Goal: Task Accomplishment & Management: Use online tool/utility

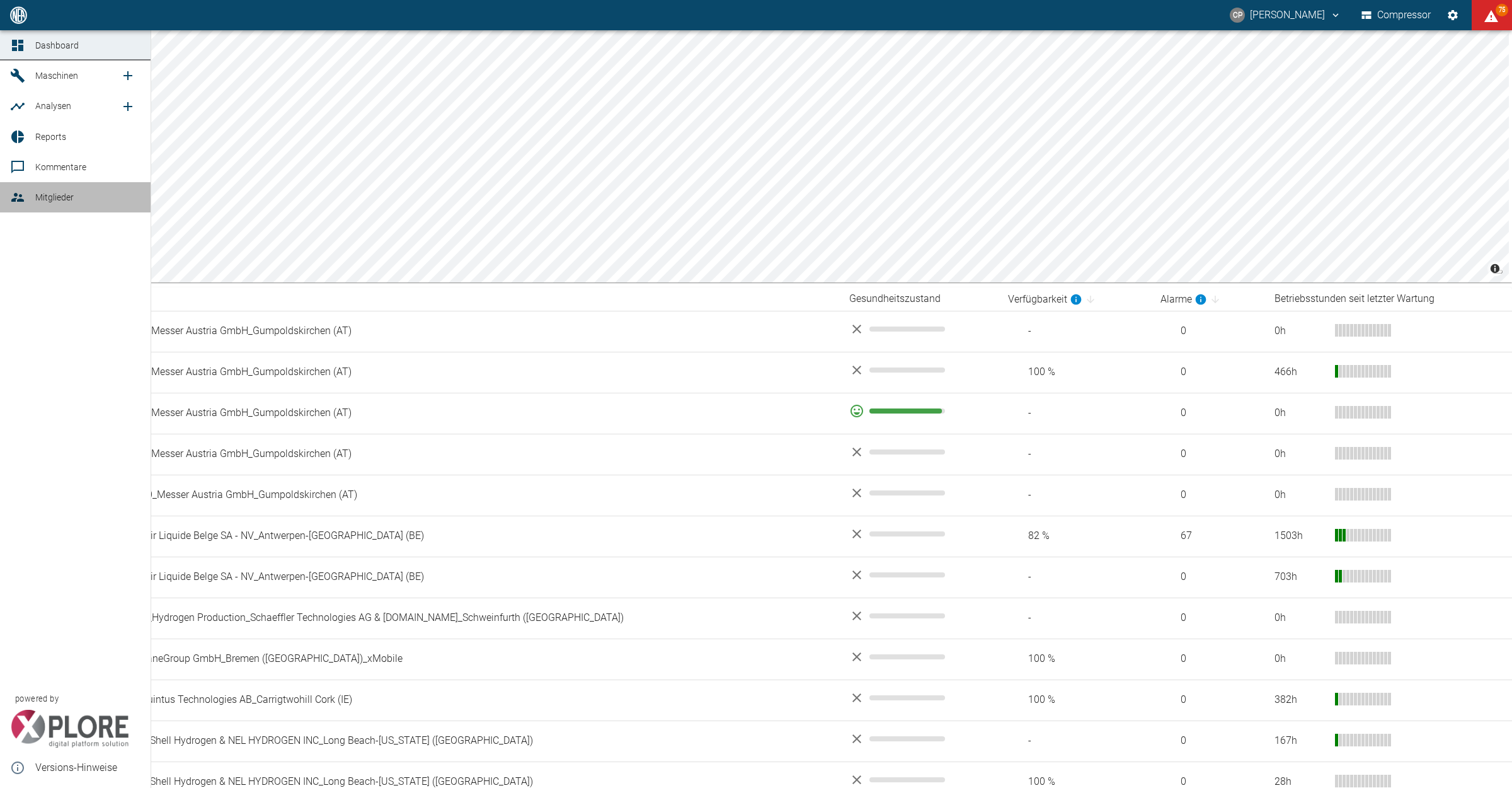
click at [9, 207] on link "Mitglieder" at bounding box center [75, 197] width 150 height 30
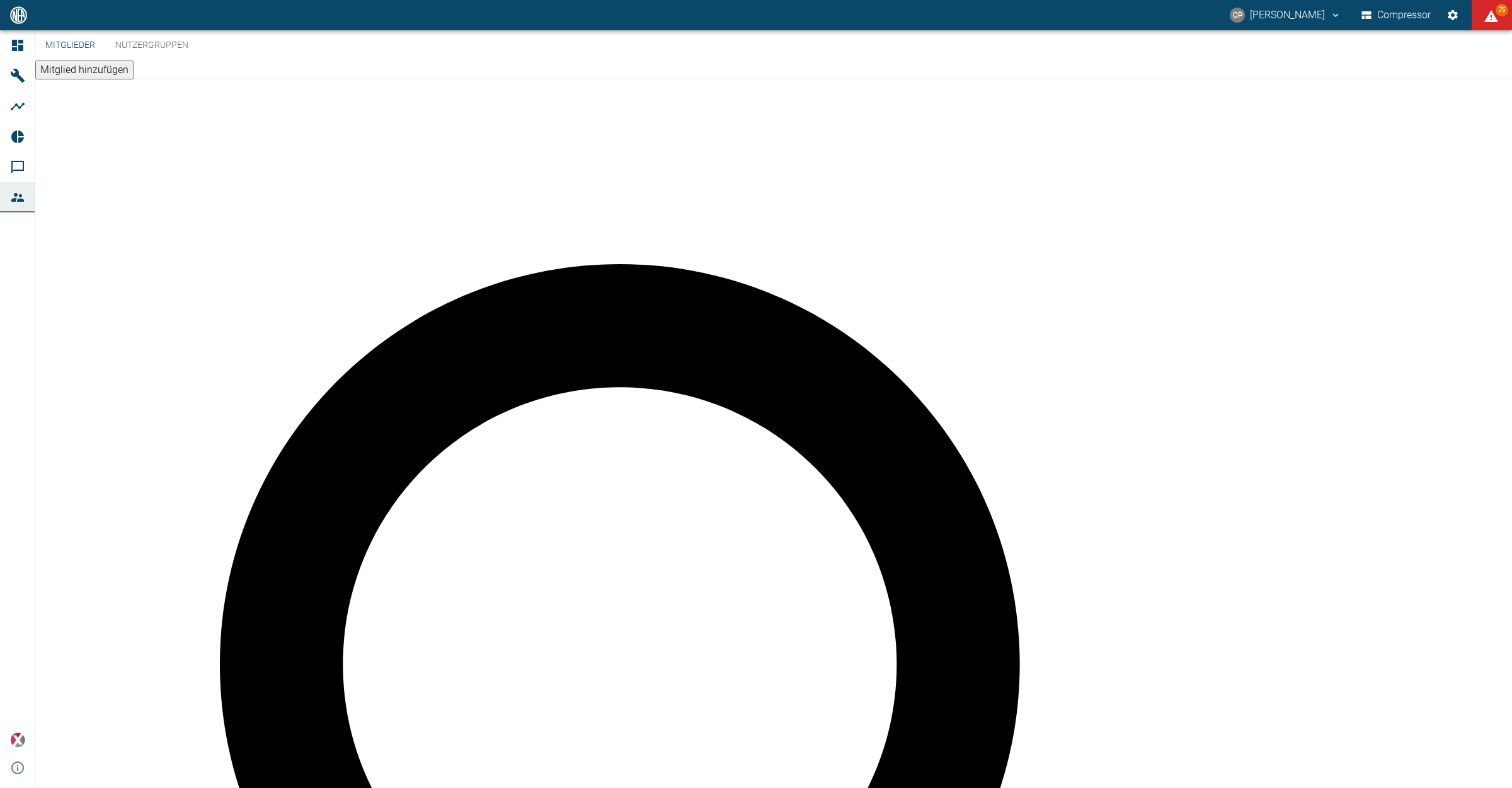
type input "sajj"
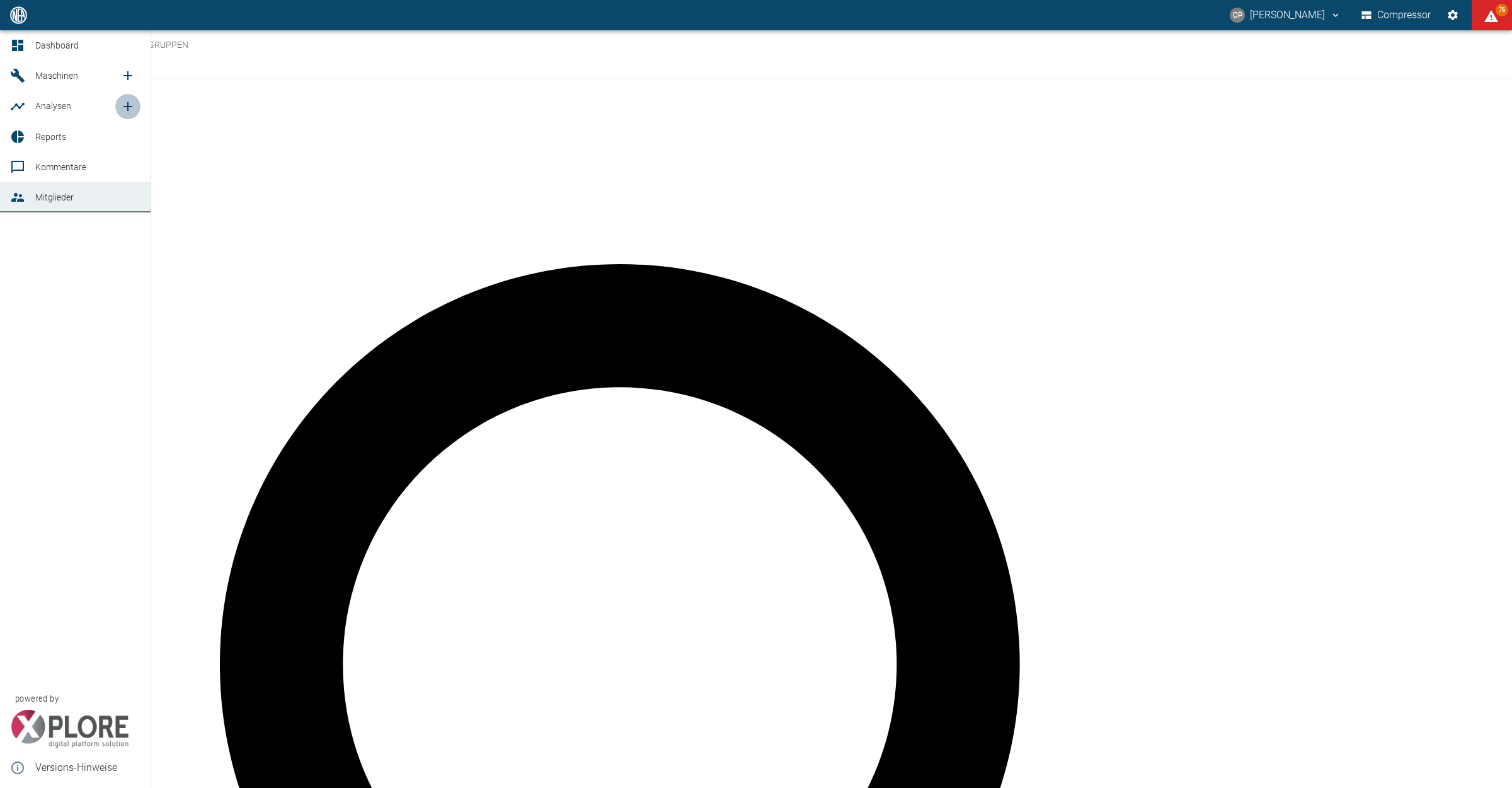
click at [135, 107] on icon "new /analyses/list/0" at bounding box center [128, 107] width 15 height 15
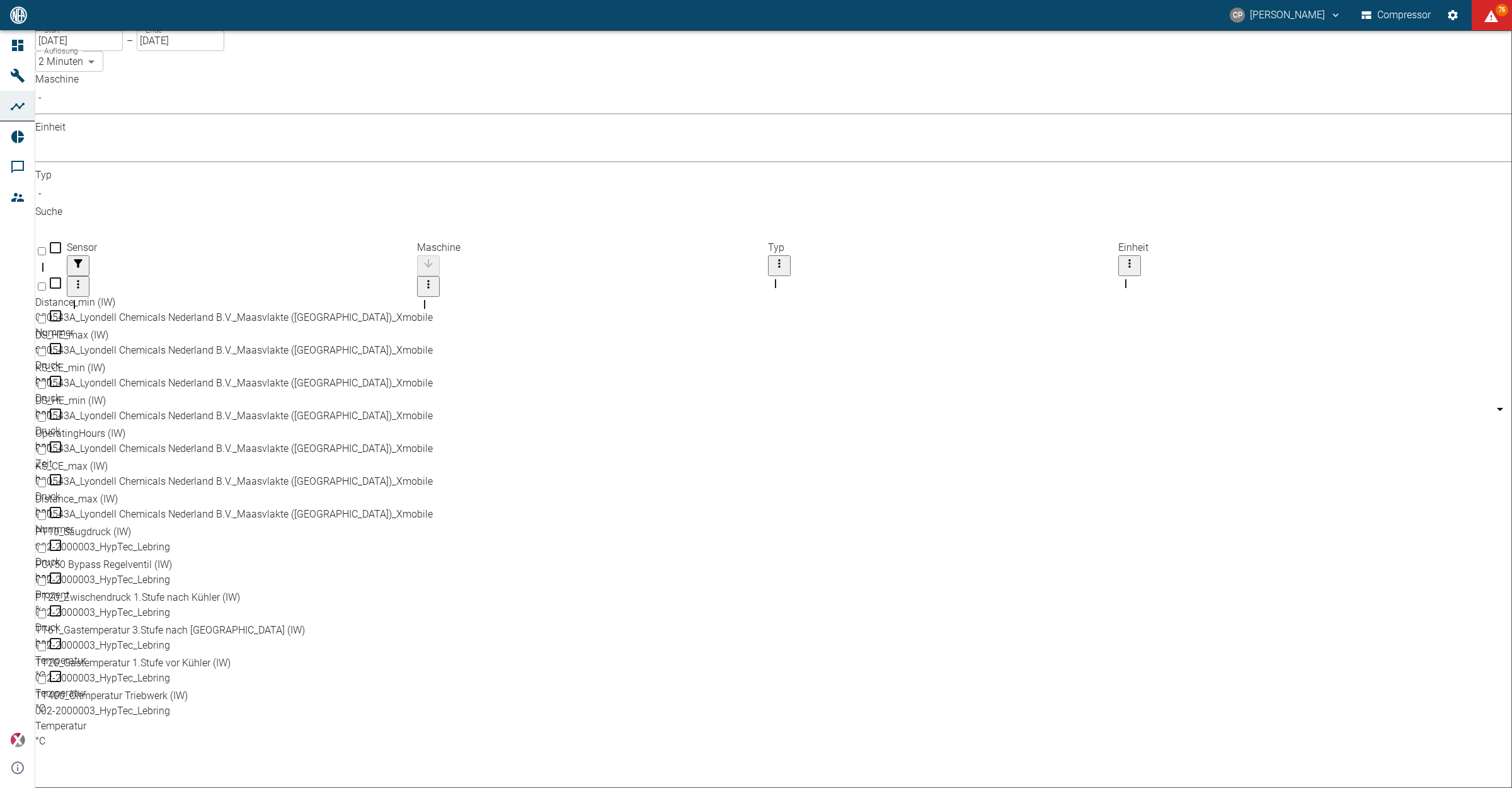
click at [189, 109] on body "[PERSON_NAME] Compressor 76 Dashboard Maschinen Analysen Reports Kommentare Mit…" at bounding box center [756, 394] width 1512 height 788
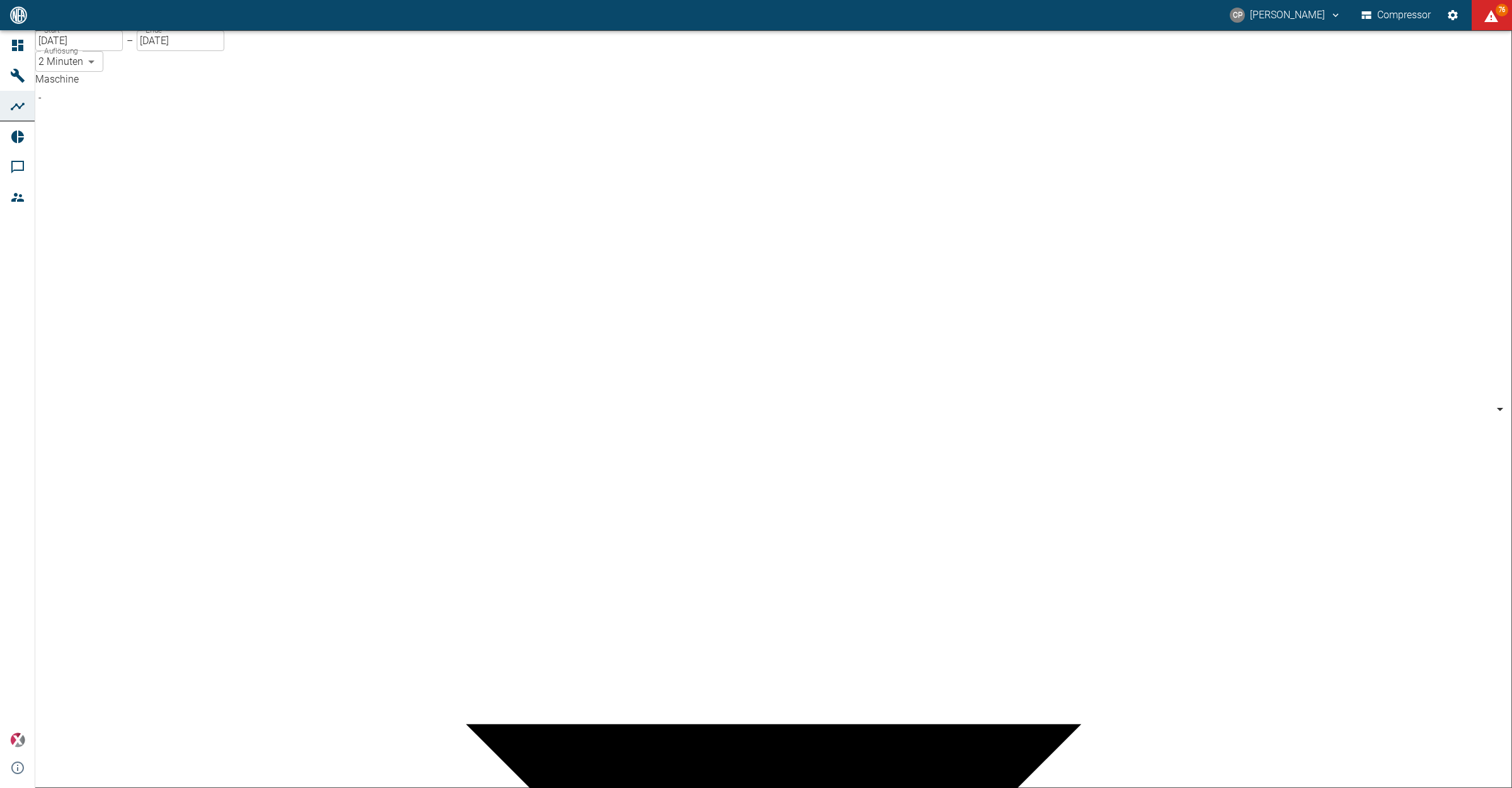
type input "7660faed-fd66-4731-a2e8-44c12e65351a"
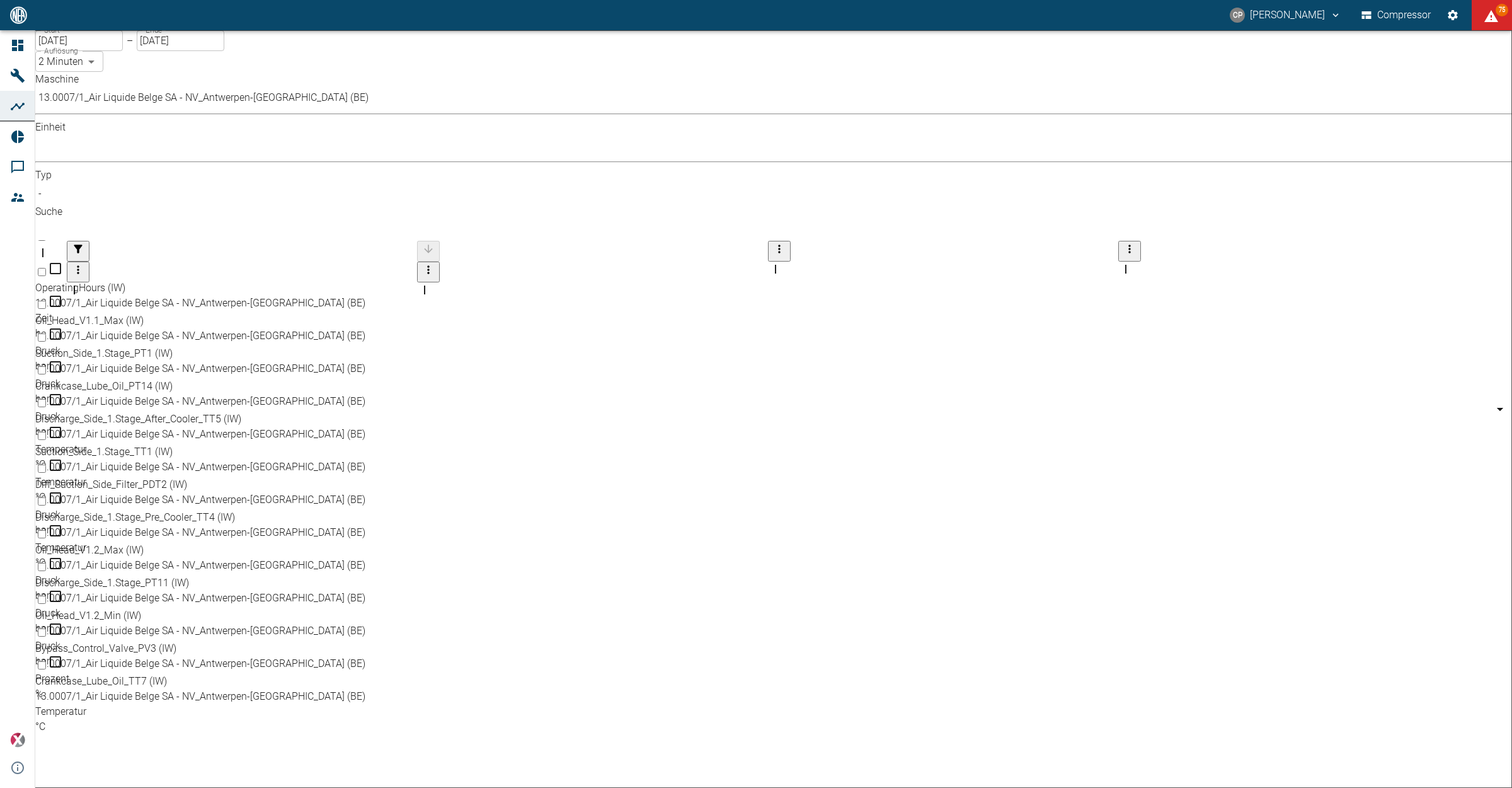
scroll to position [64, 0]
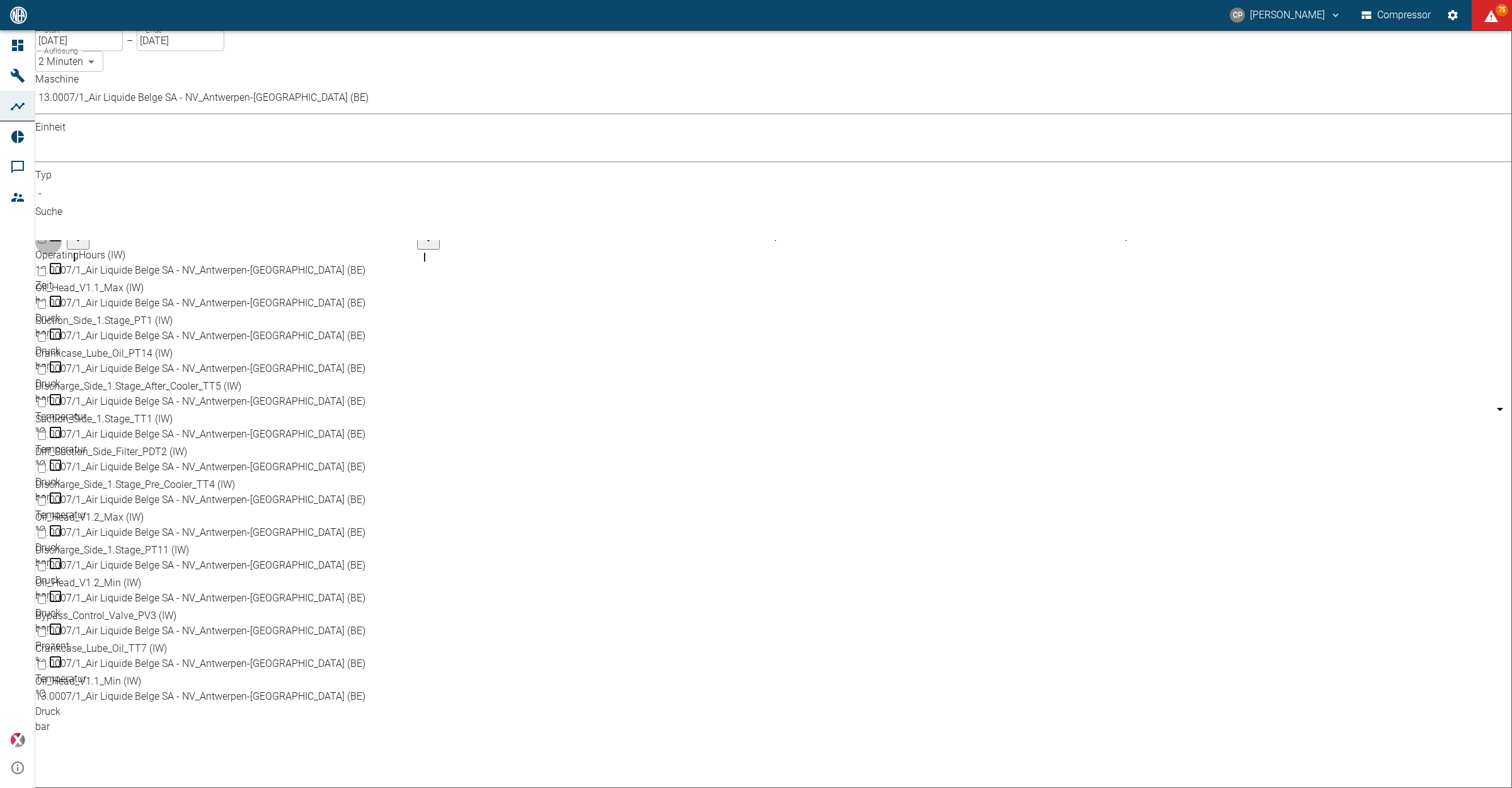
click at [46, 530] on input "Select row" at bounding box center [41, 534] width 8 height 8
checkbox input "false"
checkbox input "true"
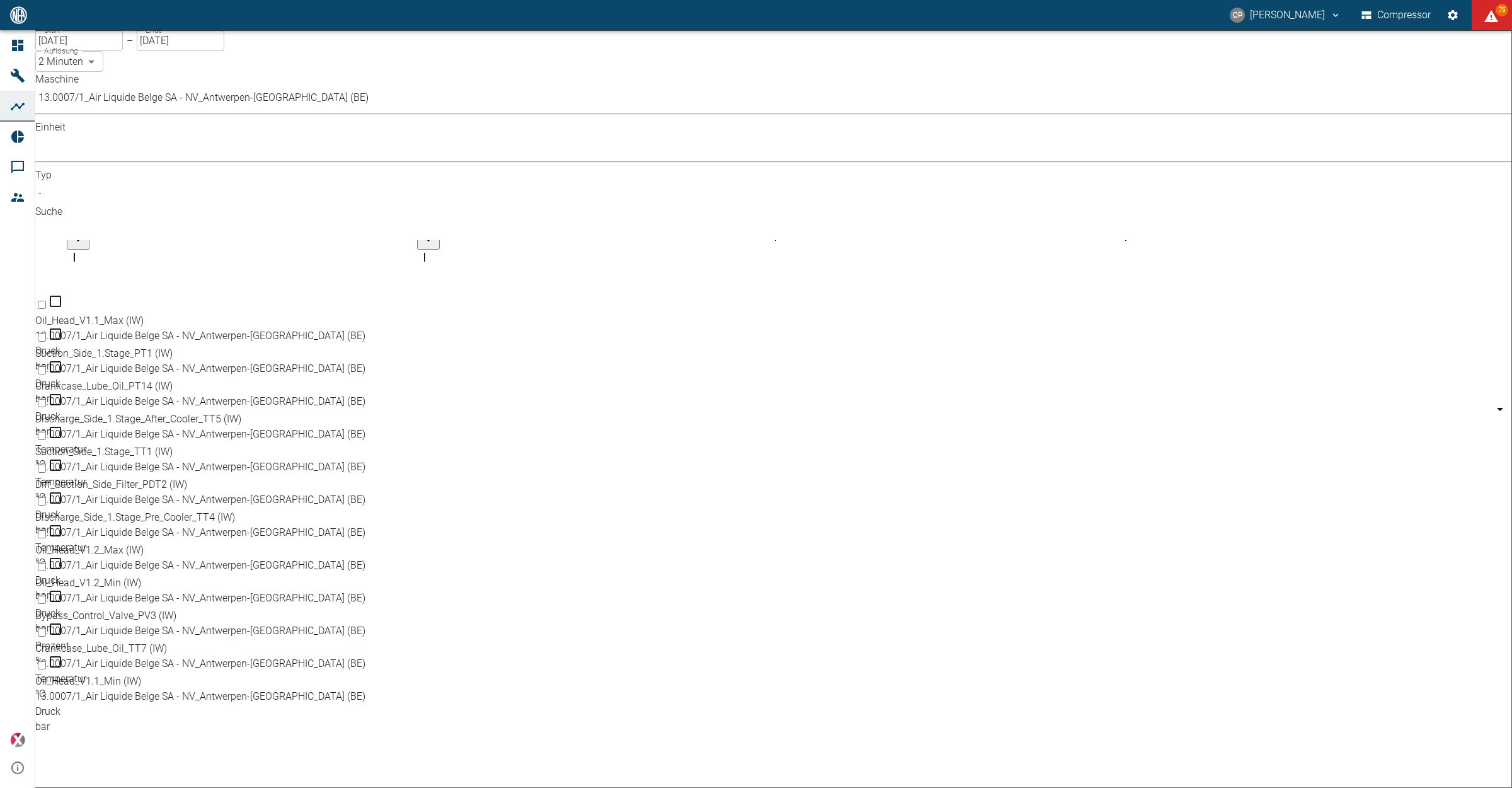
scroll to position [135, 0]
click at [46, 595] on input "Select row" at bounding box center [41, 599] width 8 height 8
checkbox input "true"
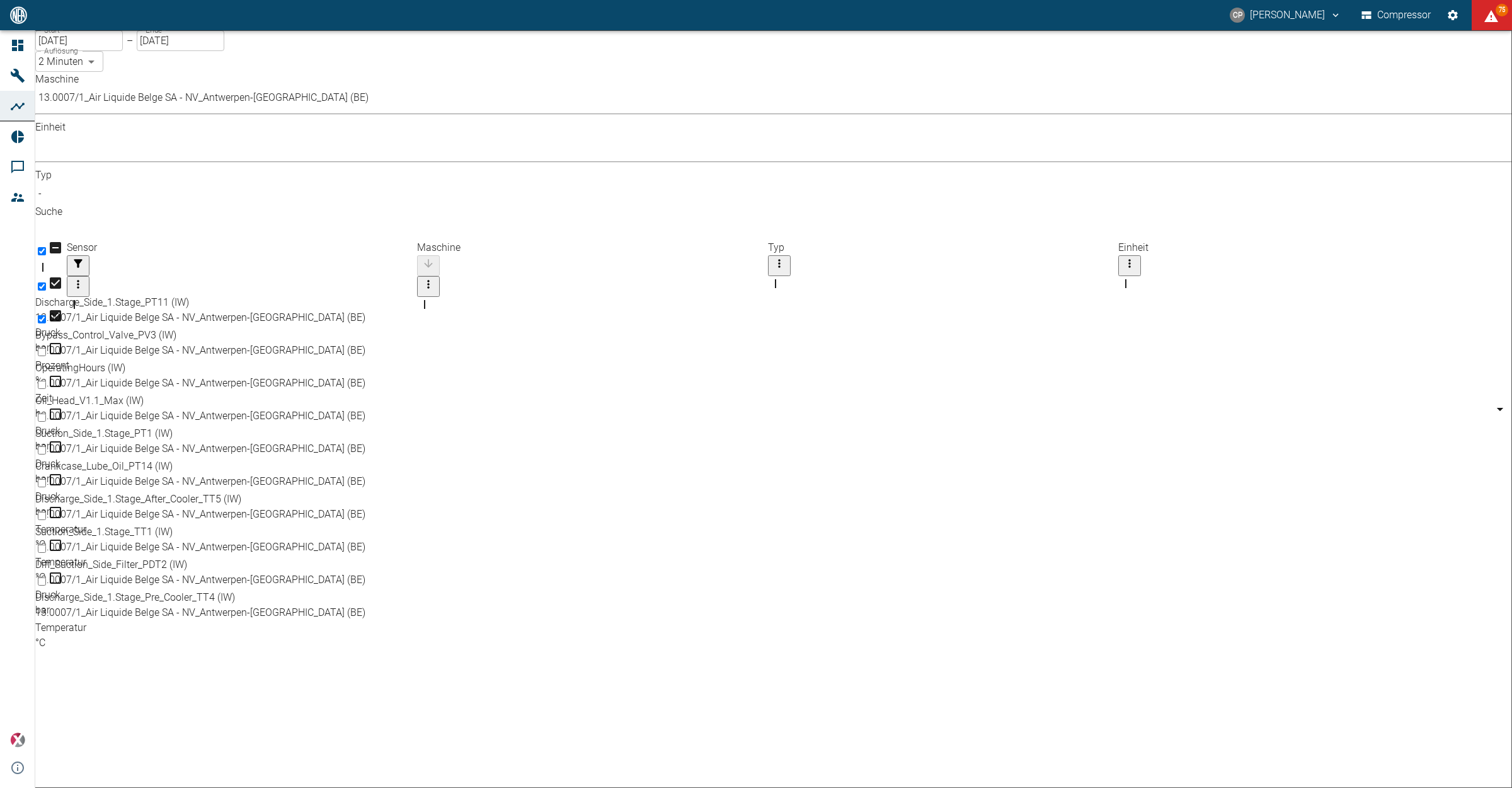
scroll to position [0, 0]
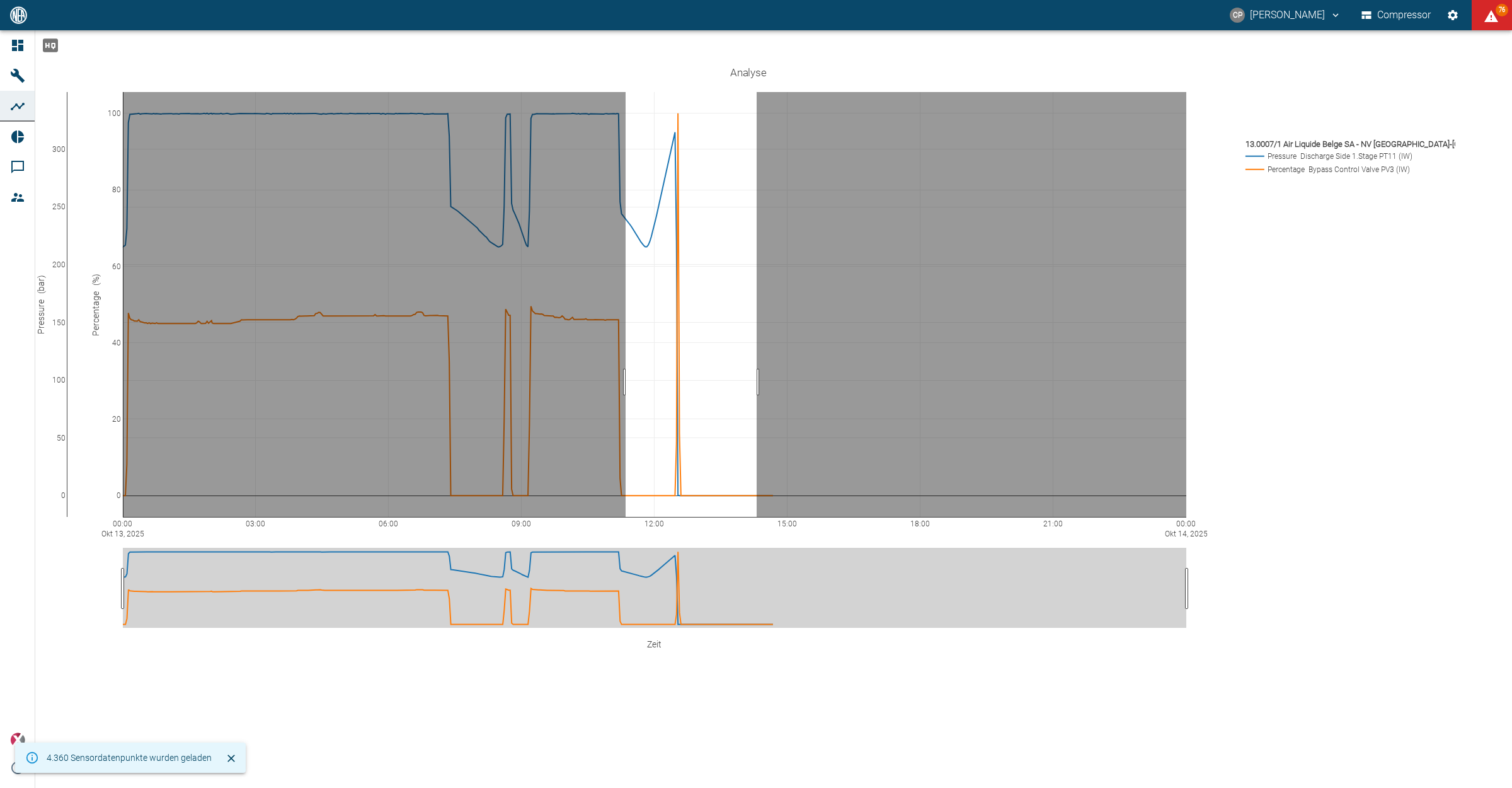
drag, startPoint x: 782, startPoint y: 377, endPoint x: 651, endPoint y: 386, distance: 131.3
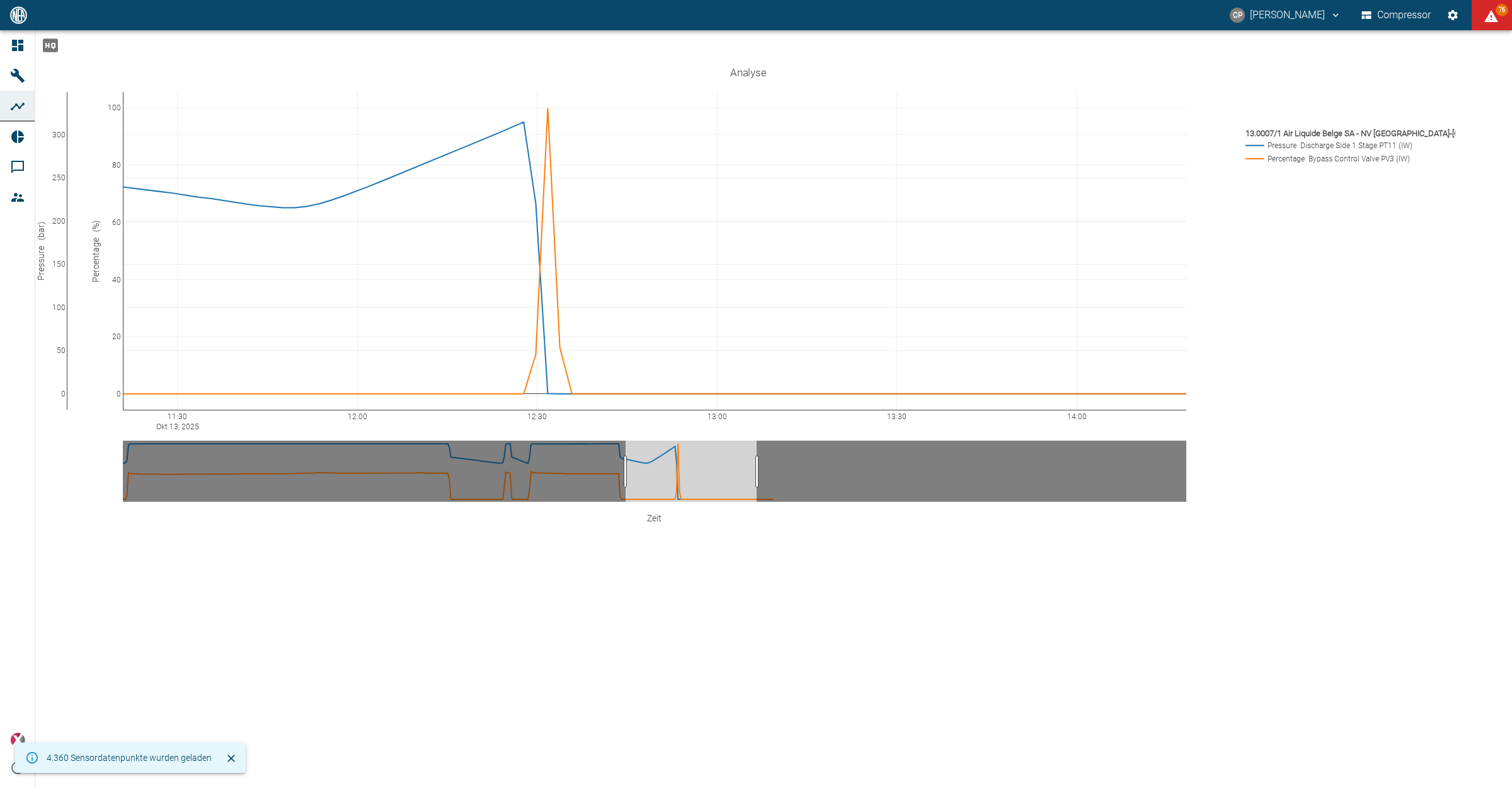
click at [58, 51] on icon "Hohe Auflösung" at bounding box center [50, 45] width 15 height 13
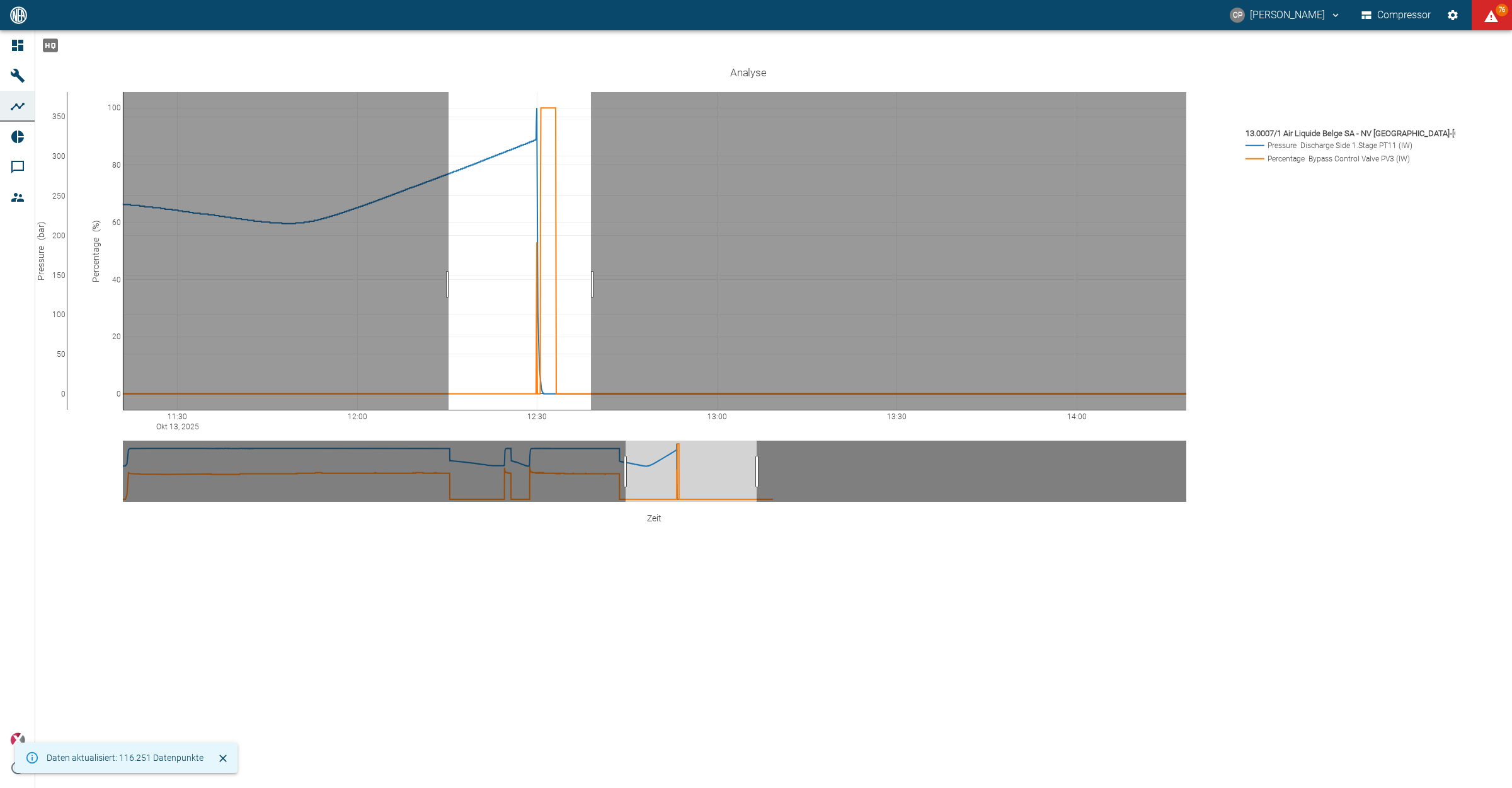
drag, startPoint x: 474, startPoint y: 279, endPoint x: 616, endPoint y: 278, distance: 142.0
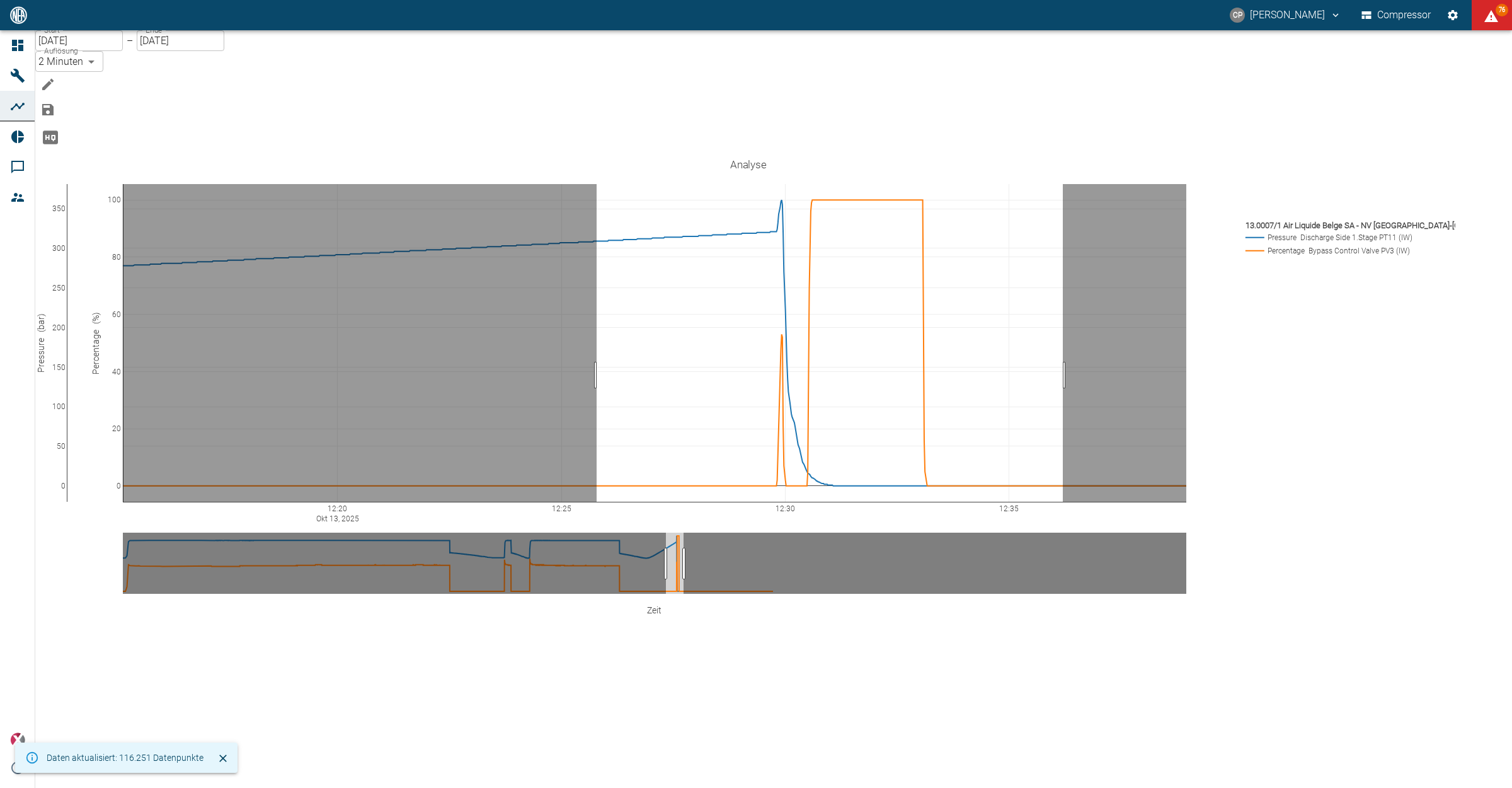
drag, startPoint x: 621, startPoint y: 278, endPoint x: 1091, endPoint y: 278, distance: 470.0
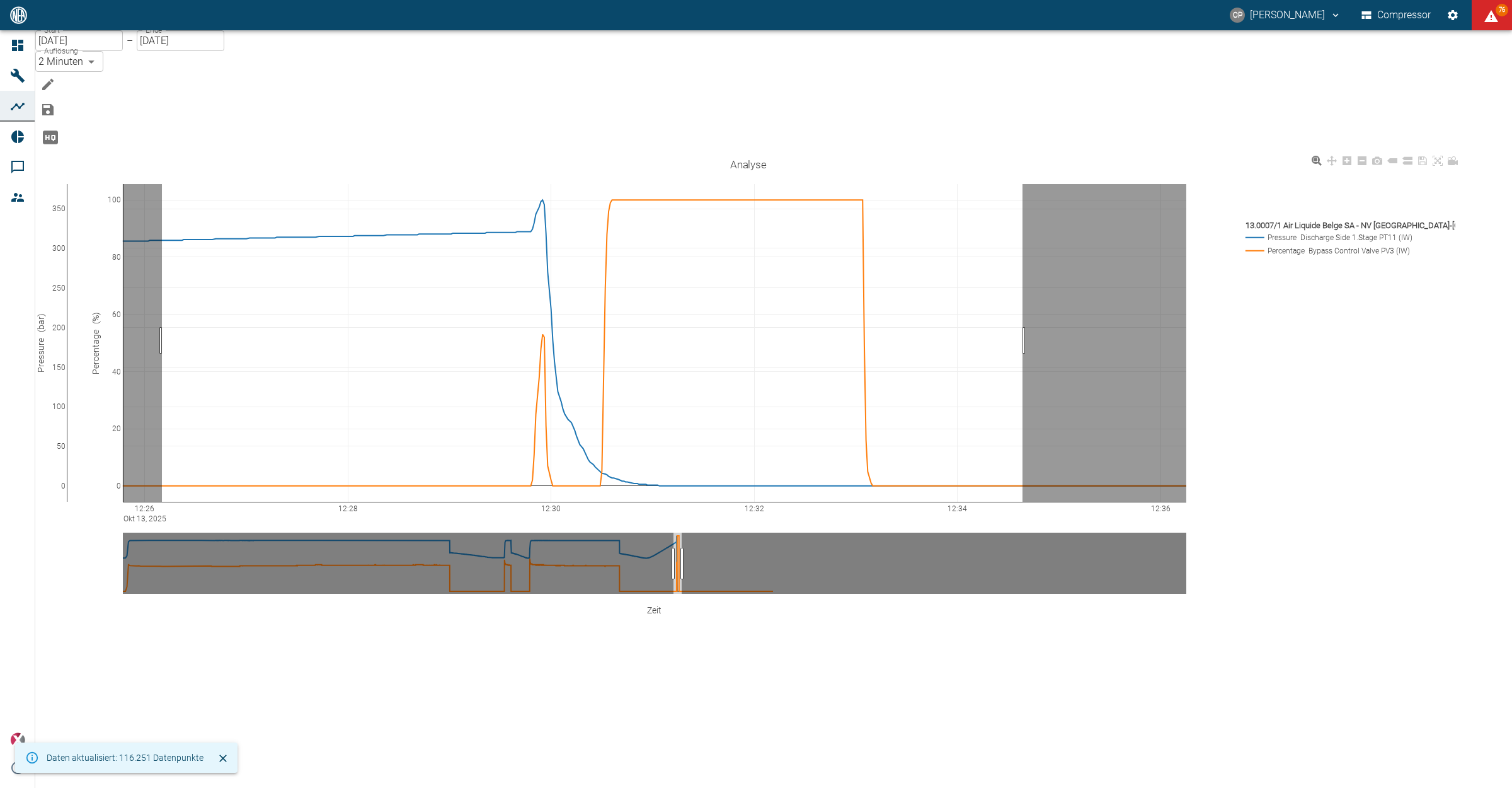
drag, startPoint x: 187, startPoint y: 276, endPoint x: 1070, endPoint y: 283, distance: 883.0
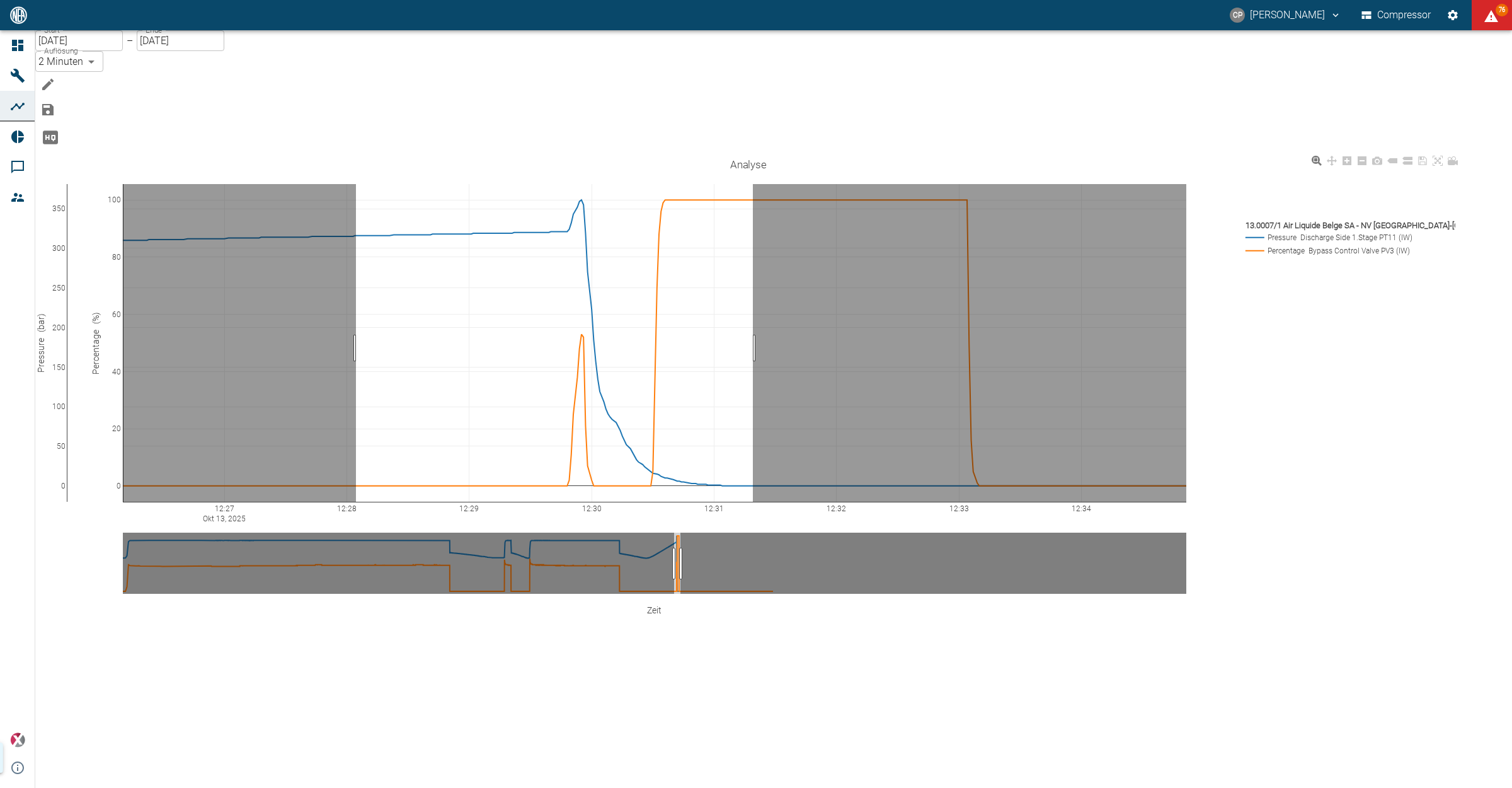
drag, startPoint x: 381, startPoint y: 283, endPoint x: 839, endPoint y: 290, distance: 458.1
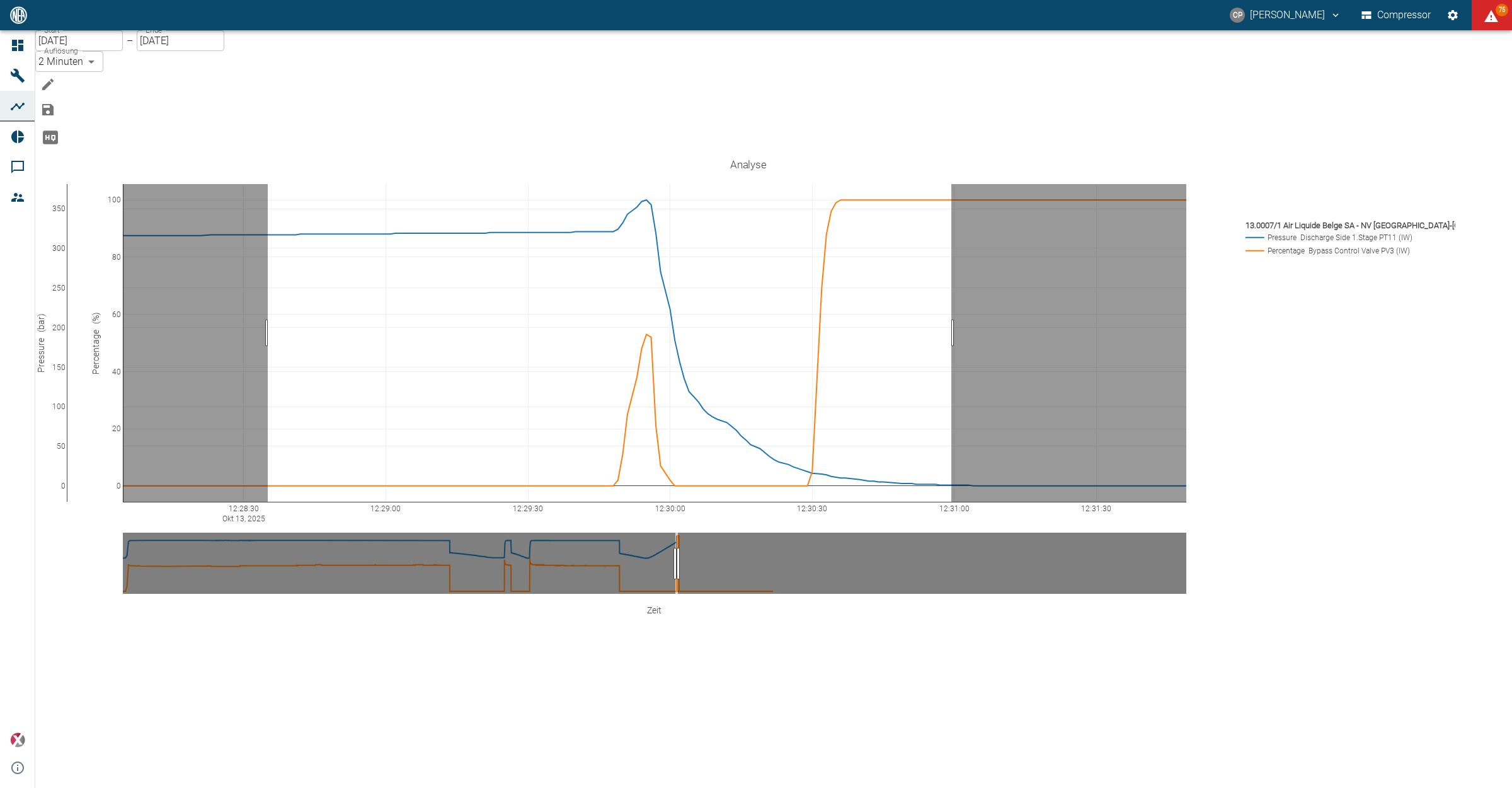
drag, startPoint x: 293, startPoint y: 268, endPoint x: 980, endPoint y: 272, distance: 687.0
